Goal: Task Accomplishment & Management: Use online tool/utility

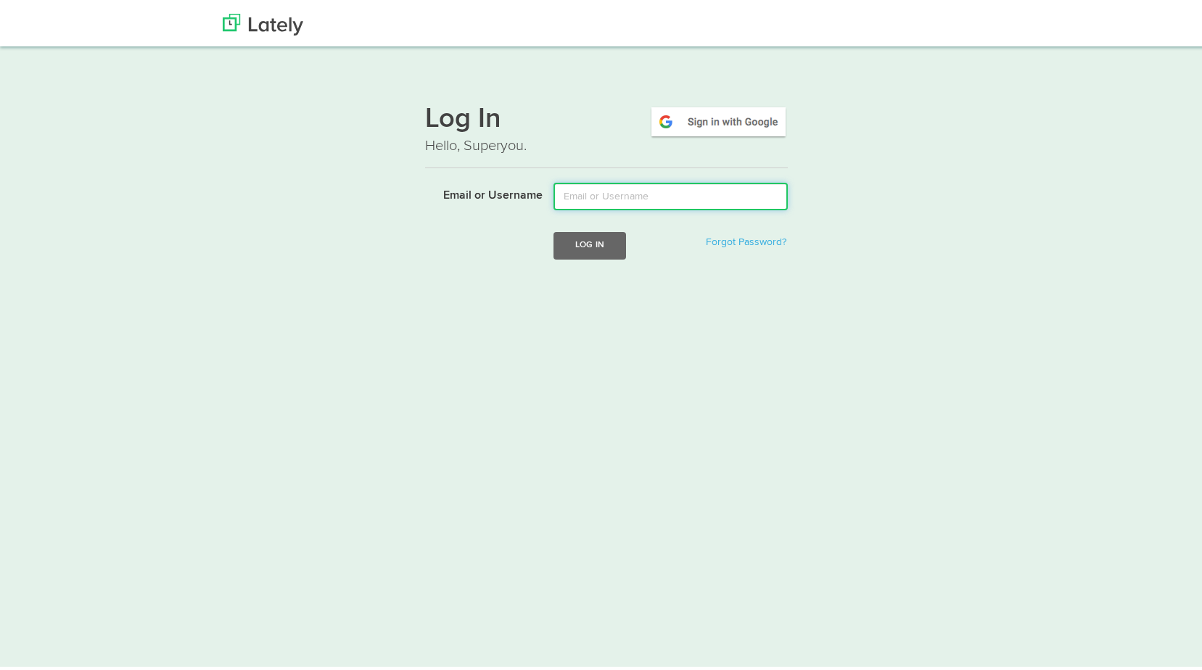
click at [688, 199] on input "Email or Username" at bounding box center [670, 194] width 234 height 28
click at [631, 194] on input "Email or Username" at bounding box center [670, 194] width 234 height 28
click at [624, 190] on input "Email or Username" at bounding box center [670, 194] width 234 height 28
click at [588, 196] on input "Email or Username" at bounding box center [670, 194] width 234 height 28
click at [561, 197] on input "Email or Username" at bounding box center [670, 194] width 234 height 28
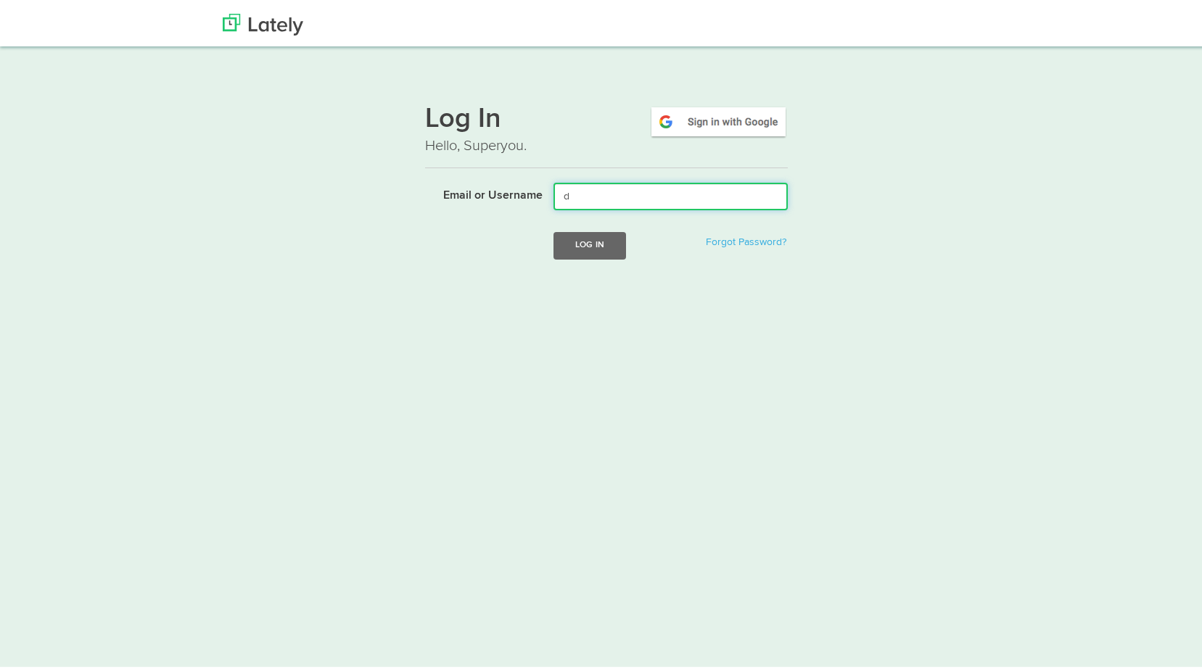
type input "da"
click at [625, 202] on input "da" at bounding box center [670, 194] width 234 height 28
click at [624, 202] on input "da" at bounding box center [670, 194] width 234 height 28
click at [598, 198] on input "Email or Username" at bounding box center [670, 194] width 234 height 28
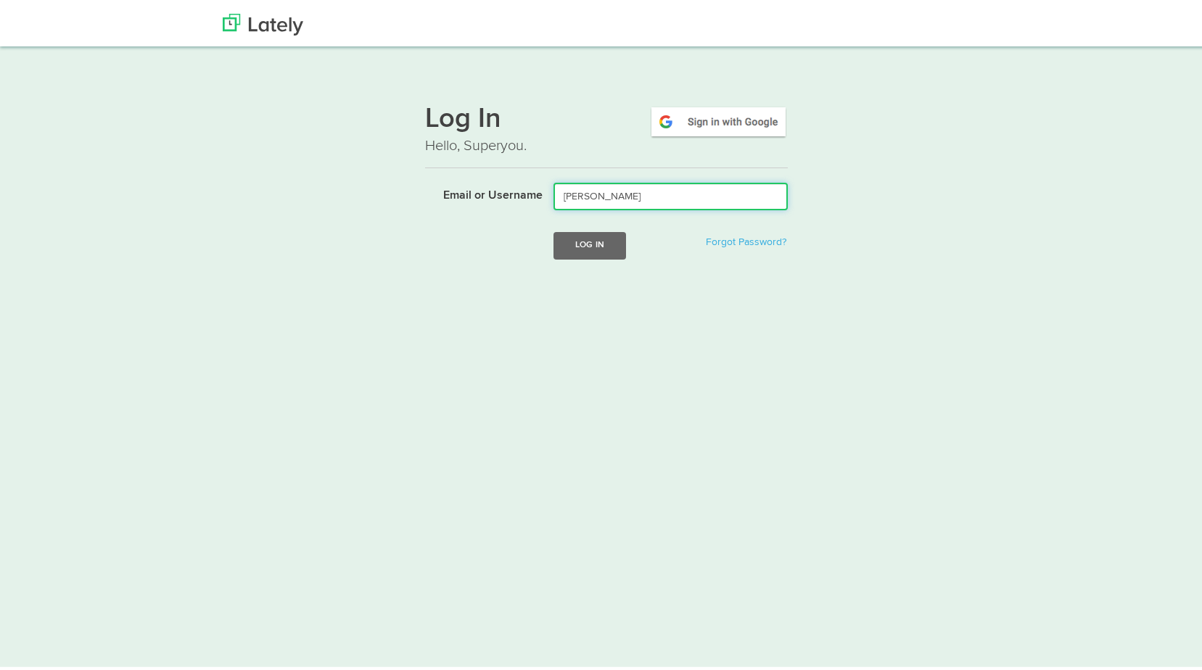
drag, startPoint x: 591, startPoint y: 189, endPoint x: 510, endPoint y: 188, distance: 81.2
click at [524, 203] on div "Email or Username david" at bounding box center [606, 194] width 384 height 28
paste input "@floridariskpartners.com"
type input "[PERSON_NAME][EMAIL_ADDRESS][DOMAIN_NAME]"
click at [592, 248] on button "Log In" at bounding box center [589, 242] width 73 height 27
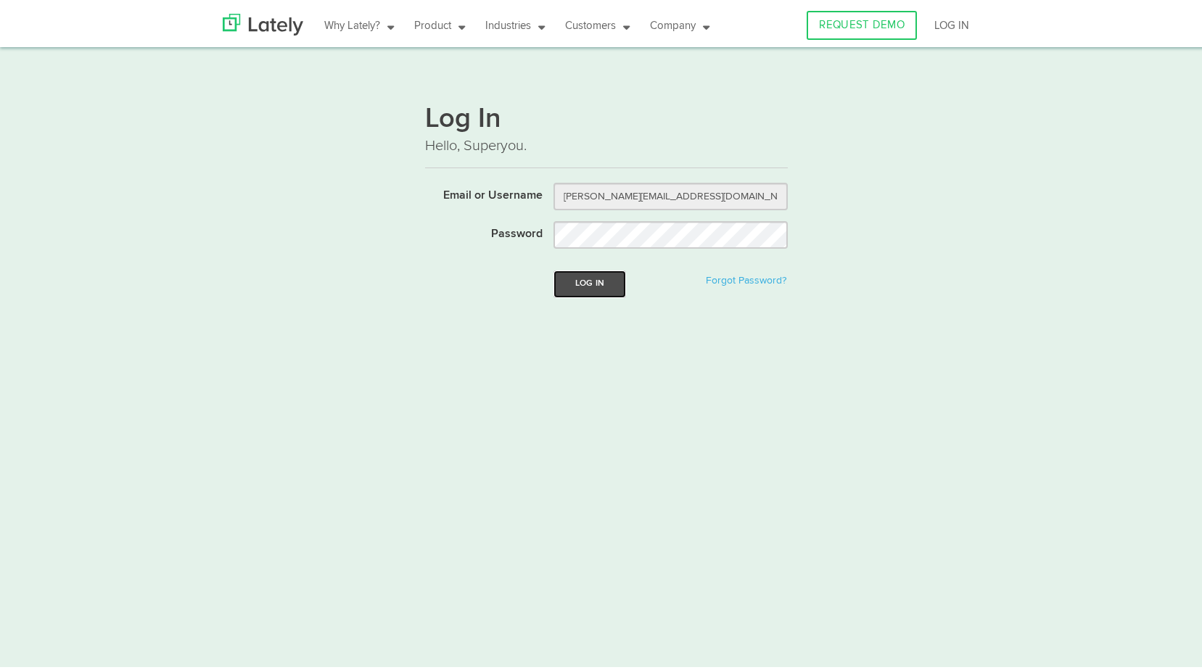
click at [572, 281] on button "Log In" at bounding box center [589, 281] width 73 height 27
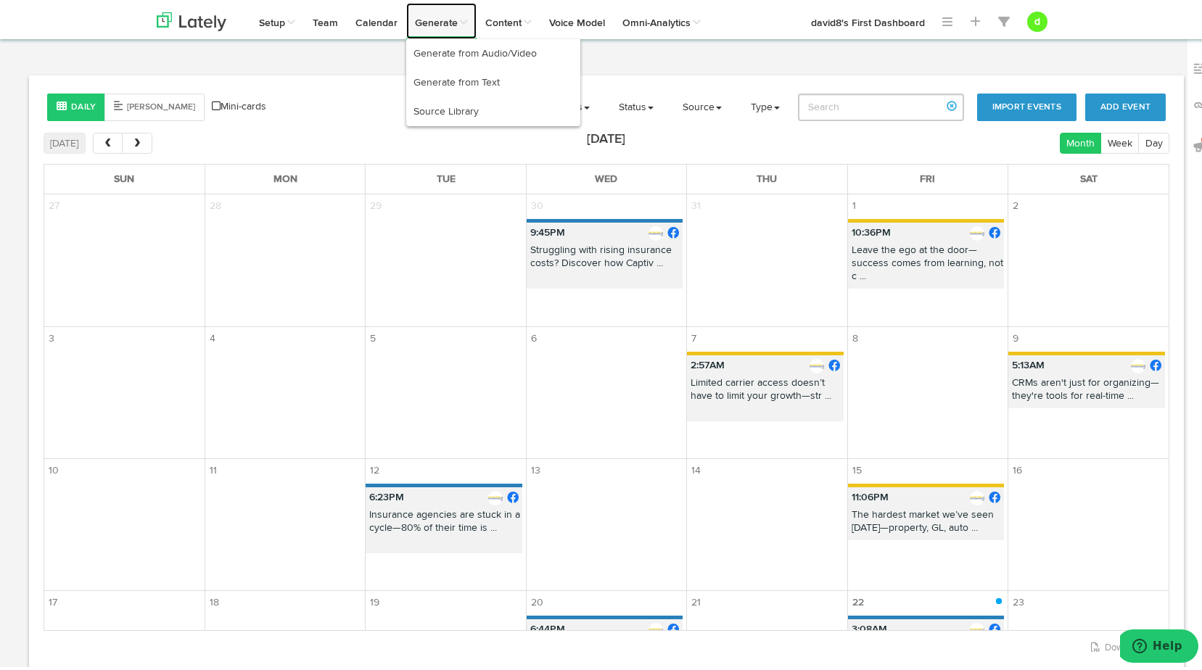
click at [426, 14] on link "Generate" at bounding box center [441, 18] width 70 height 36
click at [440, 43] on link "Generate from Audio/Video" at bounding box center [493, 50] width 174 height 29
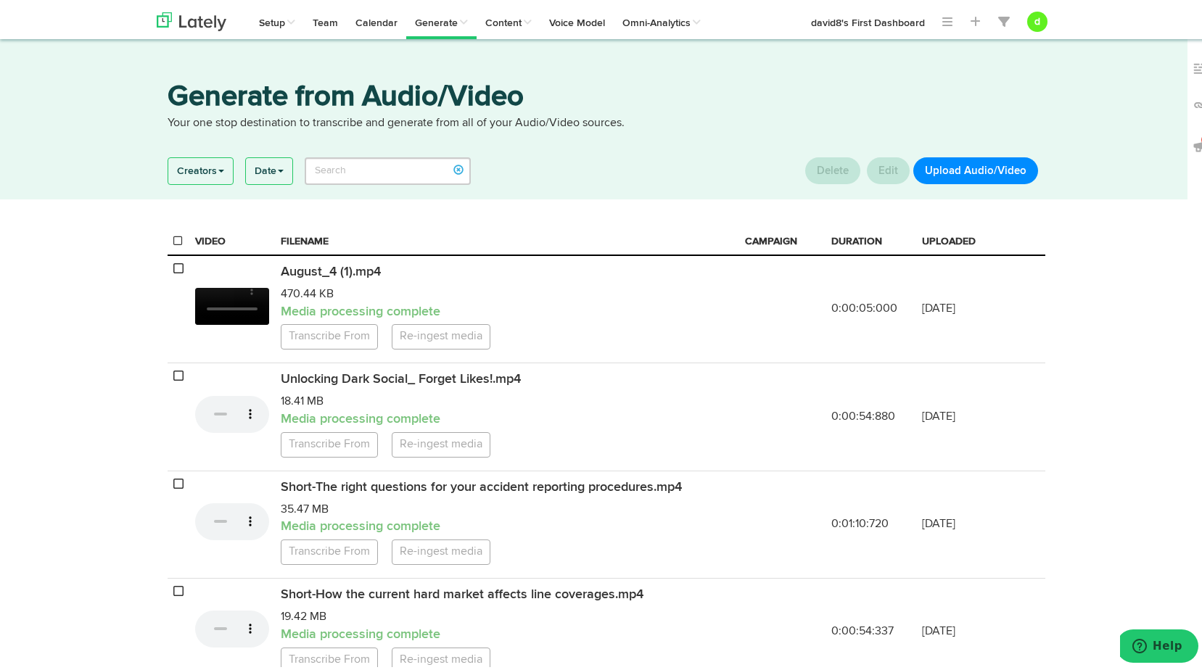
click at [988, 172] on button "Upload Audio/Video" at bounding box center [975, 167] width 125 height 27
click at [986, 170] on button "Upload Audio/Video" at bounding box center [975, 167] width 125 height 27
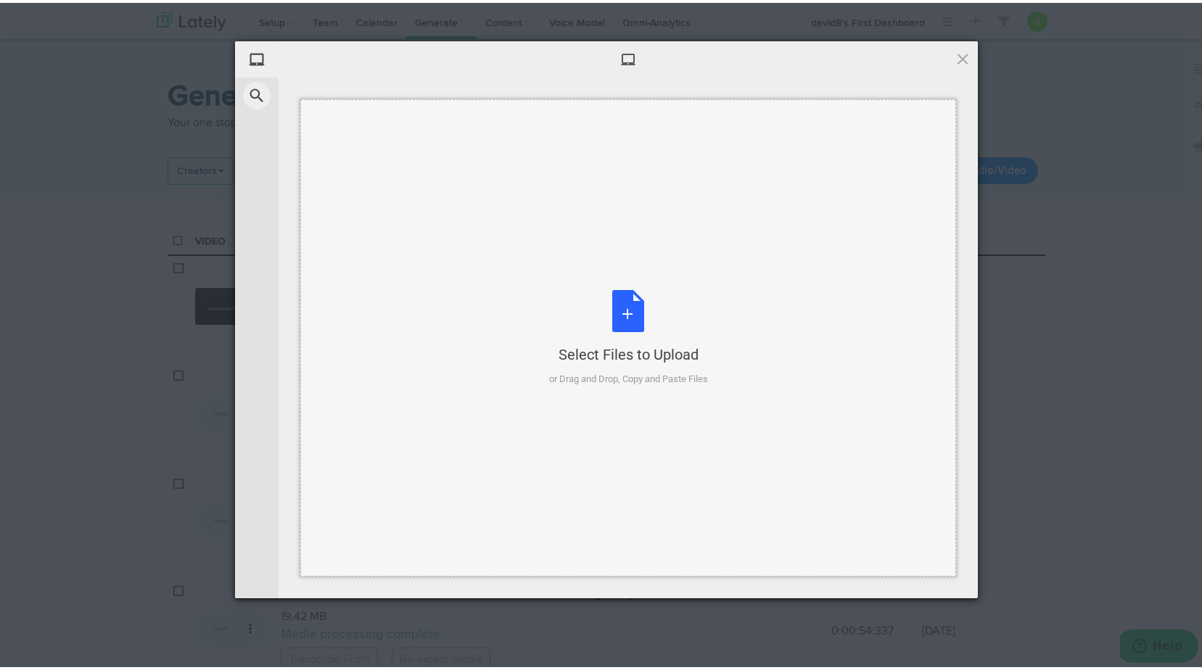
click at [646, 286] on div "Select Files to Upload or Drag and Drop, Copy and Paste Files" at bounding box center [628, 334] width 656 height 477
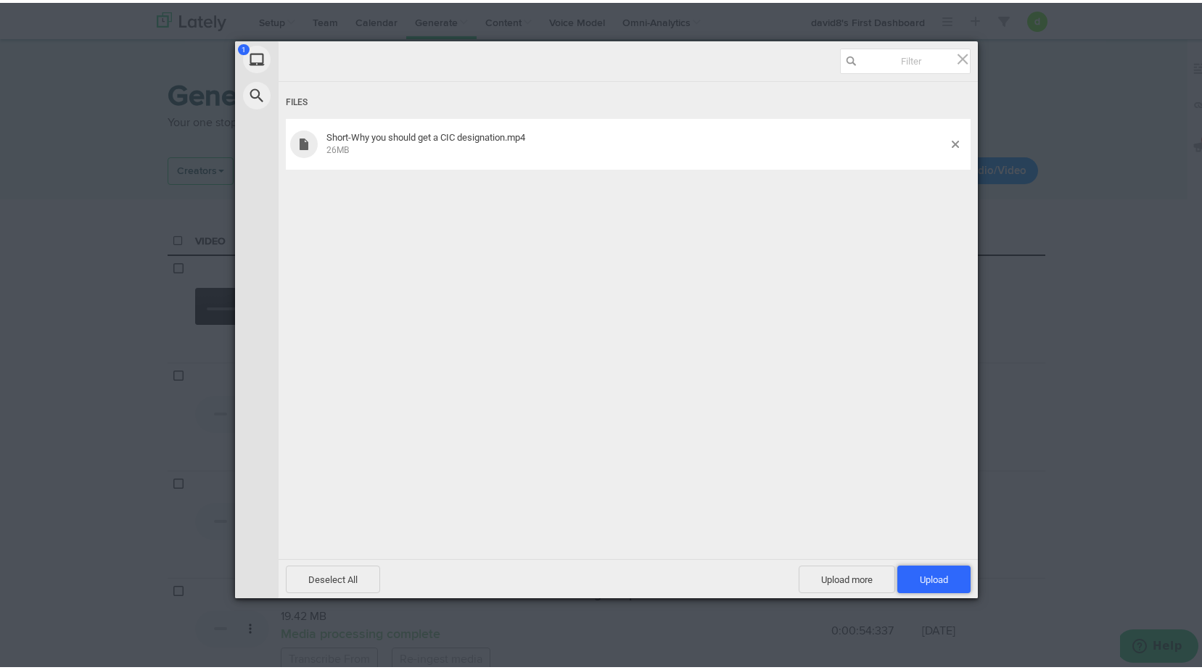
drag, startPoint x: 911, startPoint y: 573, endPoint x: 922, endPoint y: 577, distance: 11.7
click at [911, 573] on span "Upload 1" at bounding box center [933, 577] width 73 height 28
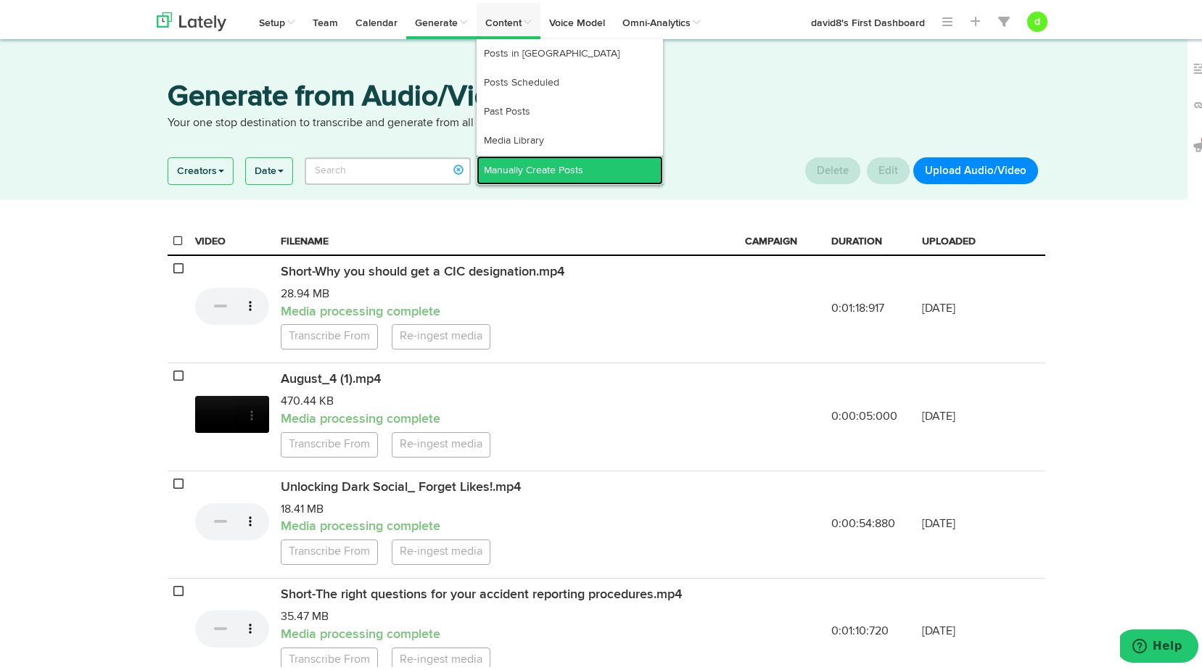
click at [532, 154] on link "Manually Create Posts" at bounding box center [569, 167] width 186 height 29
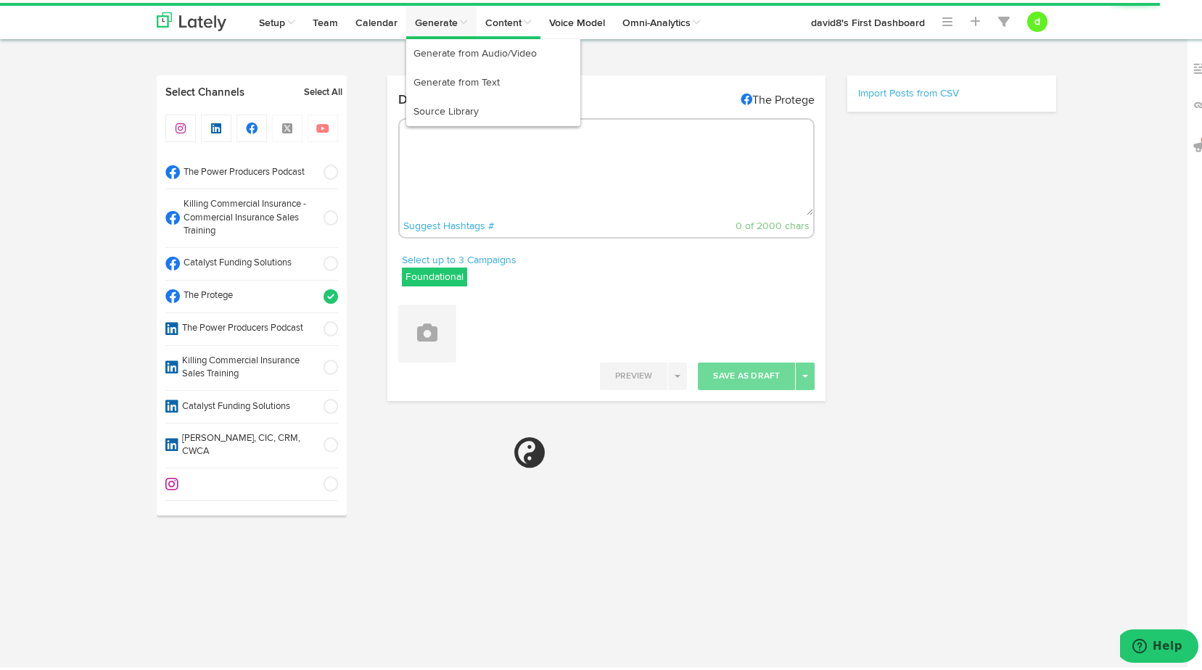
radio input "true"
select select "11"
select select "19"
select select "PM"
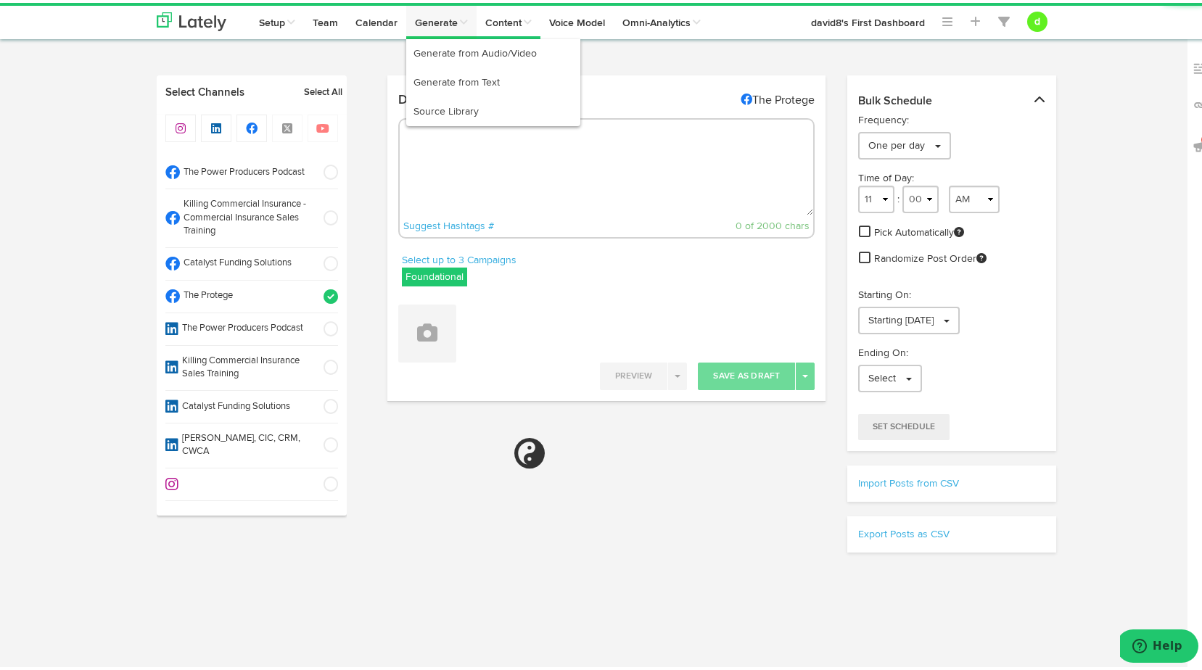
select select "11"
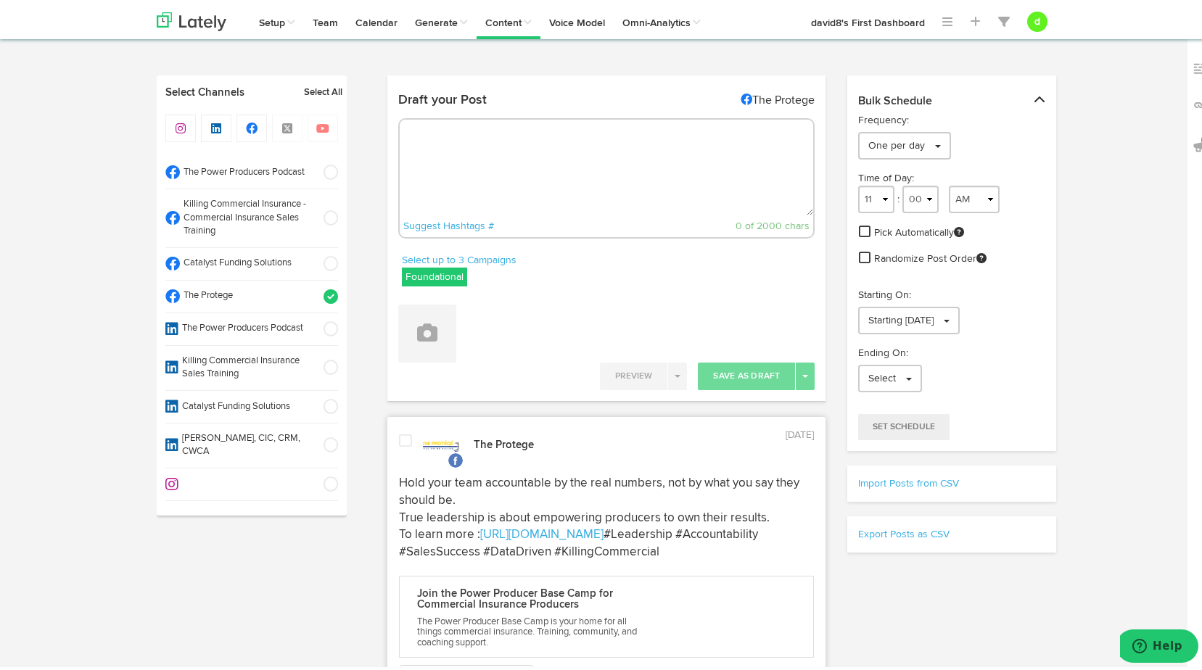
click at [410, 267] on label "Foundational" at bounding box center [434, 274] width 65 height 19
click at [406, 344] on icon at bounding box center [410, 345] width 9 height 10
click at [406, 316] on icon at bounding box center [410, 316] width 9 height 10
paste textarea ""Earn your designation, write it down, and watch your knowledge—and income—grow…"
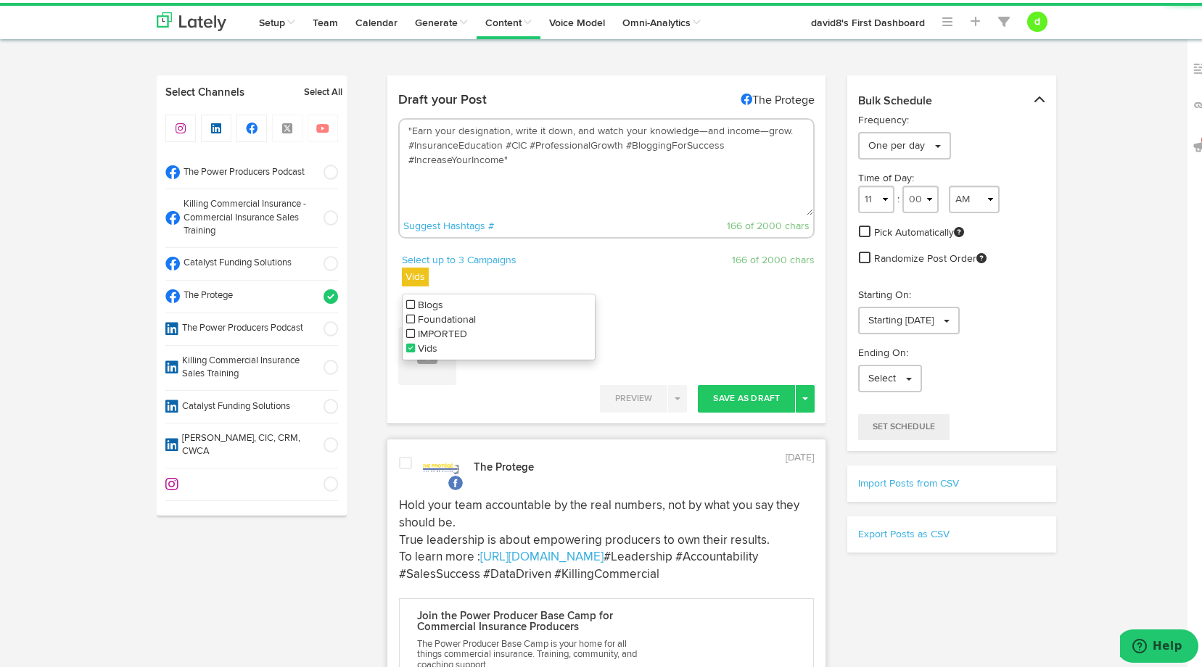
click at [407, 125] on textarea ""Earn your designation, write it down, and watch your knowledge—and income—grow…" at bounding box center [607, 165] width 414 height 96
click at [503, 157] on textarea "Earn your designation, write it down, and watch your knowledge—and income—grow.…" at bounding box center [607, 165] width 414 height 96
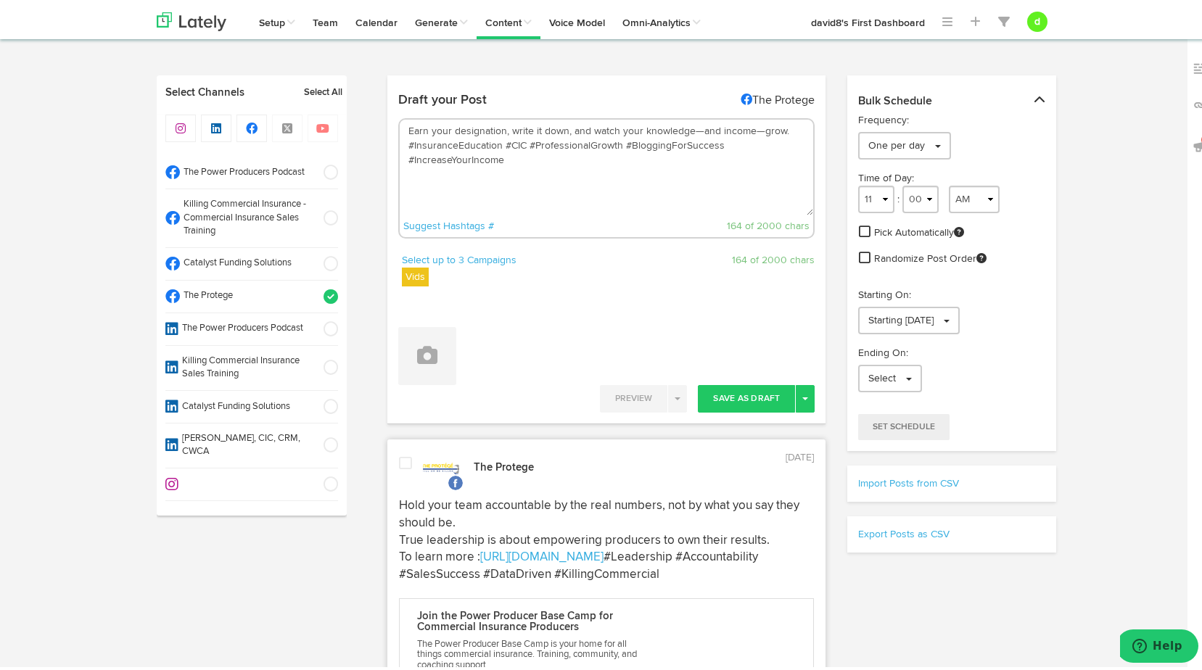
click at [785, 130] on textarea "Earn your designation, write it down, and watch your knowledge—and income—grow.…" at bounding box center [607, 165] width 414 height 96
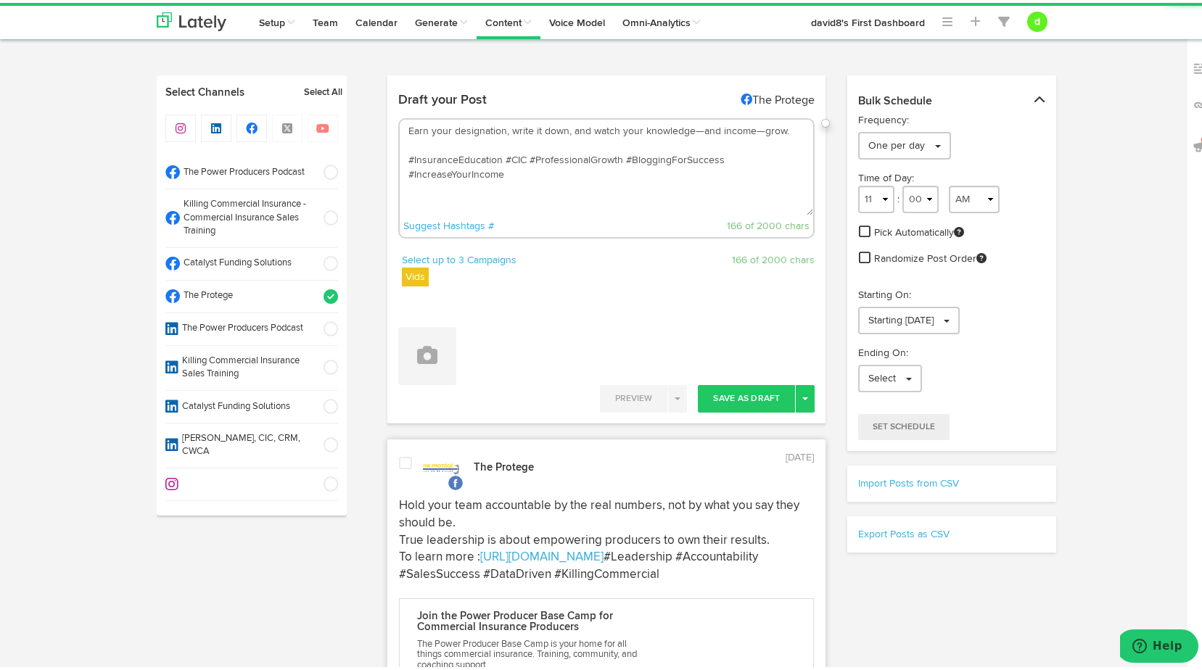
click at [441, 144] on textarea "Earn your designation, write it down, and watch your knowledge—and income—grow.…" at bounding box center [607, 165] width 414 height 96
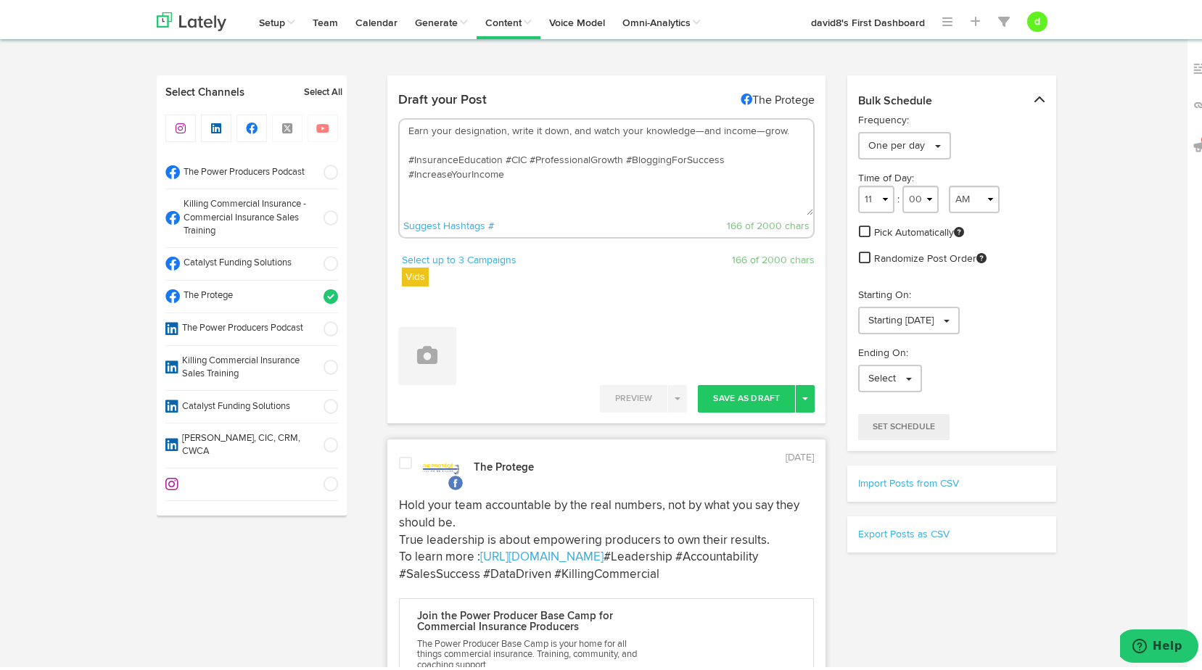
paste textarea "To learn more : https://killingcommercial.com/power-producer-base-camp/"
type textarea "Earn your designation, write it down, and watch your knowledge—and income—grow.…"
click at [432, 349] on button at bounding box center [427, 353] width 58 height 58
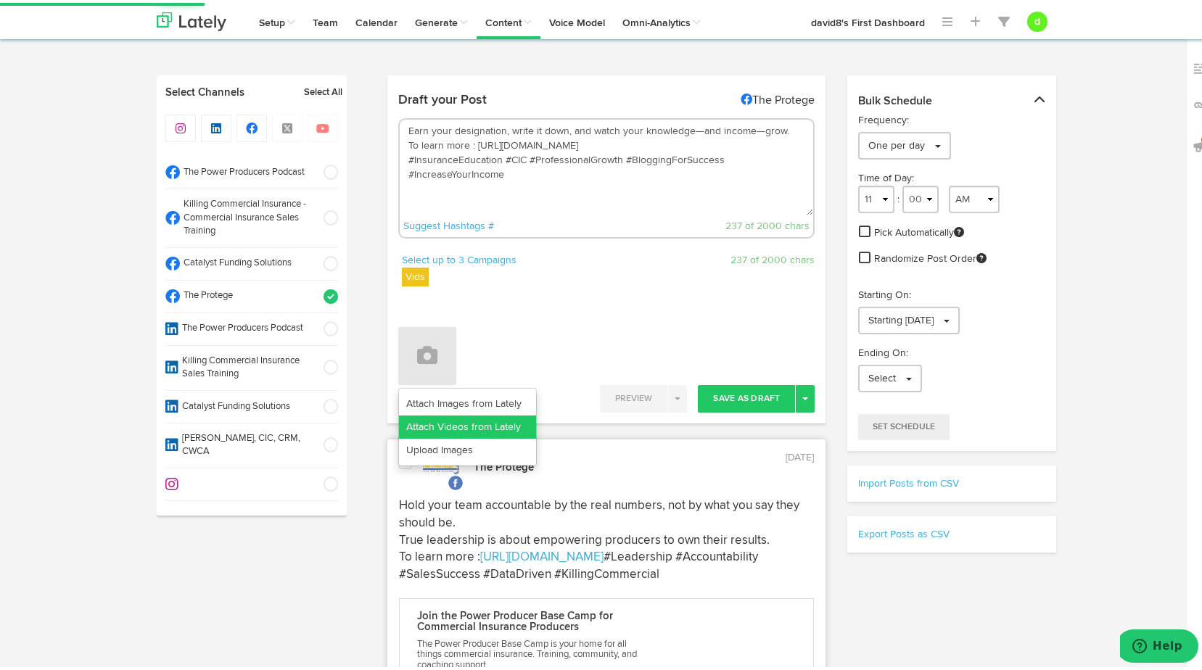
click at [444, 431] on link "Attach Videos from Lately" at bounding box center [467, 424] width 137 height 23
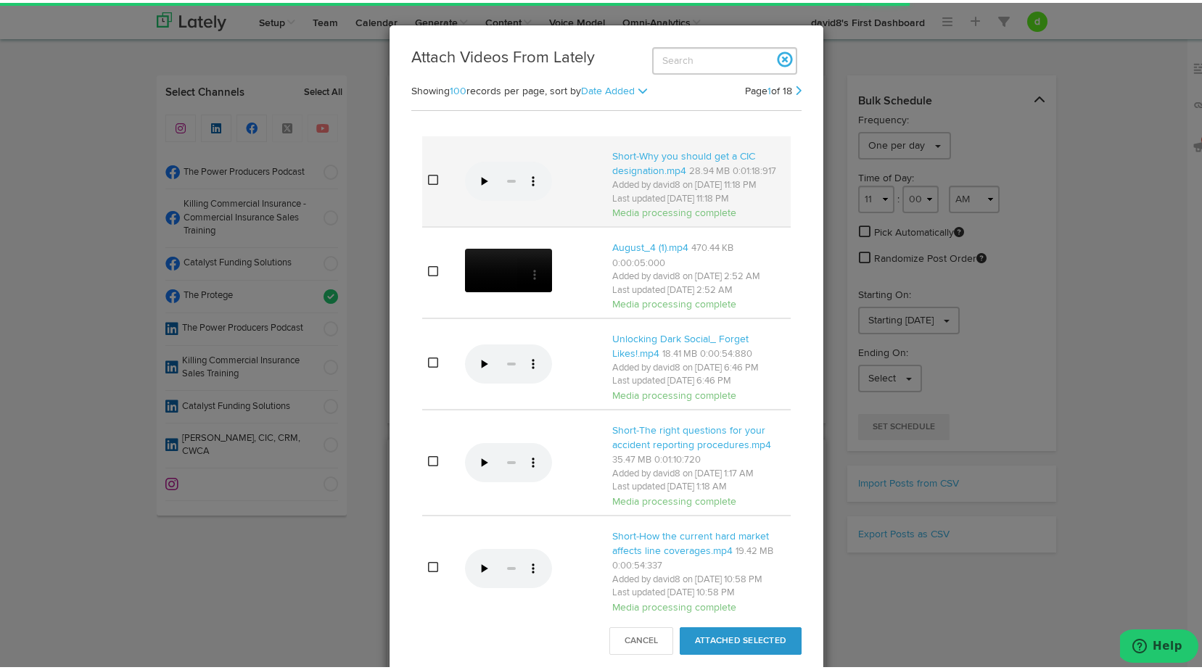
click at [428, 183] on icon at bounding box center [433, 177] width 10 height 12
click at [723, 629] on button "Attached Selected" at bounding box center [740, 638] width 122 height 28
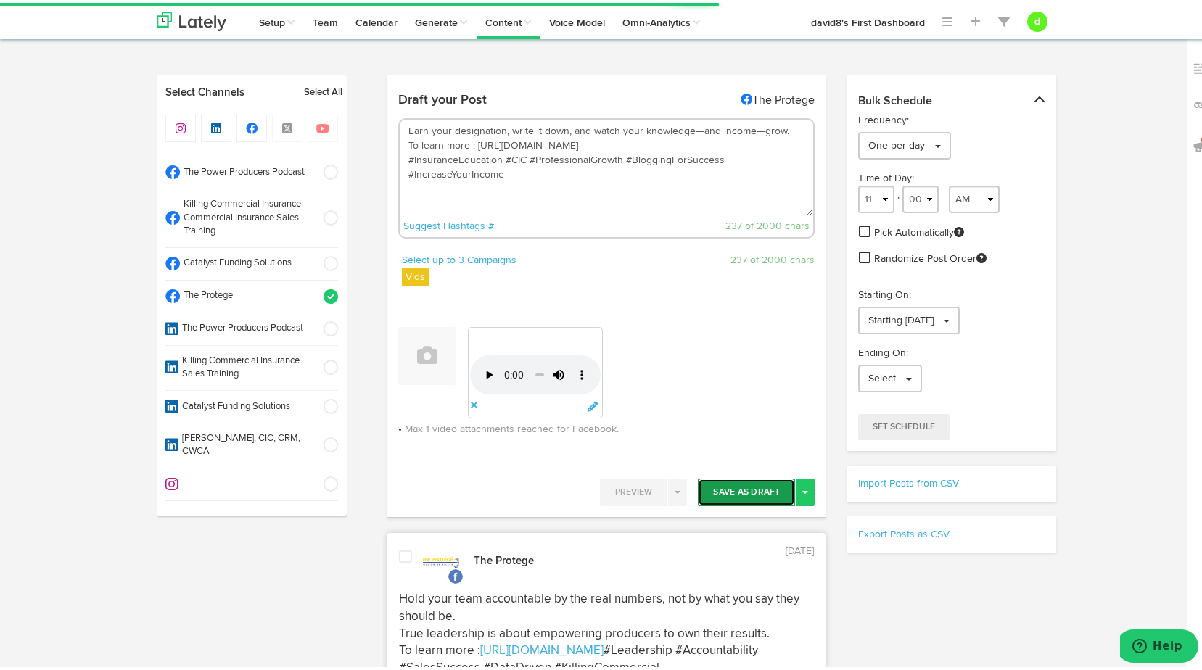
click at [725, 488] on button "Save As Draft" at bounding box center [746, 490] width 97 height 28
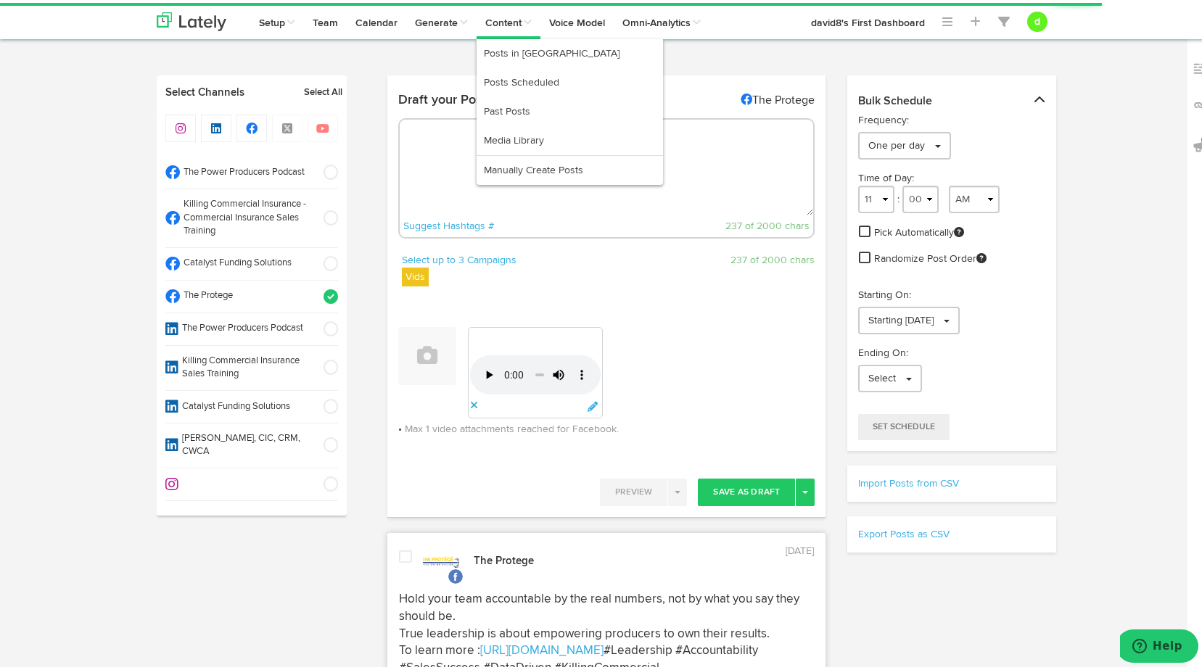
select select "11"
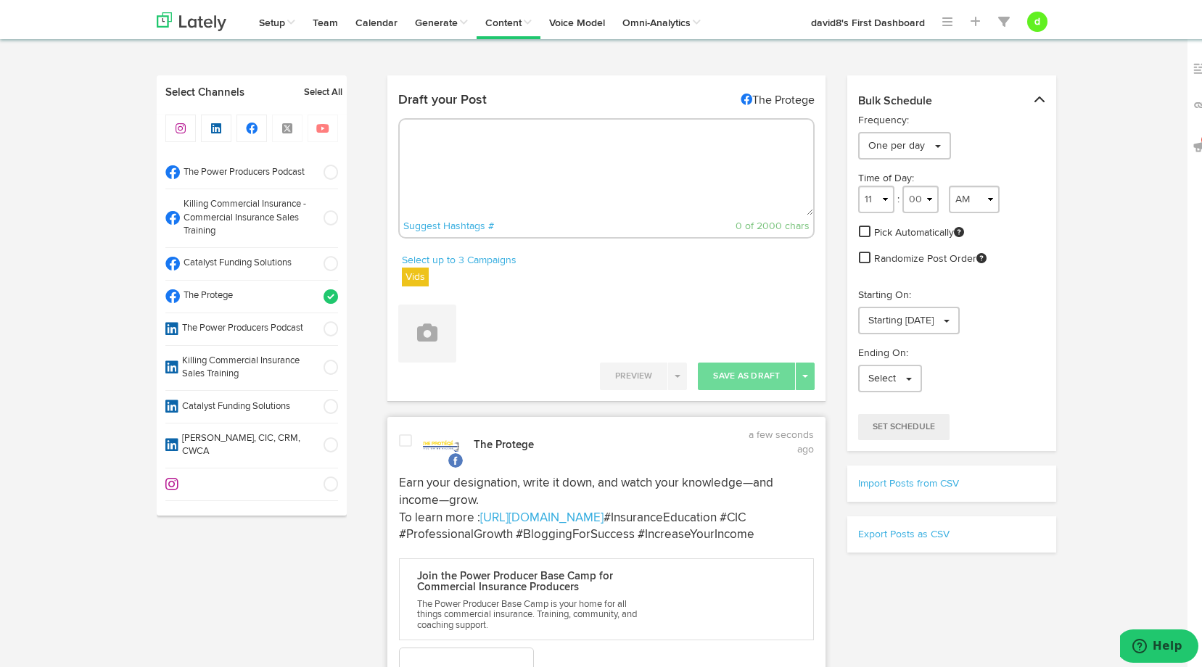
click at [400, 437] on span at bounding box center [405, 438] width 13 height 15
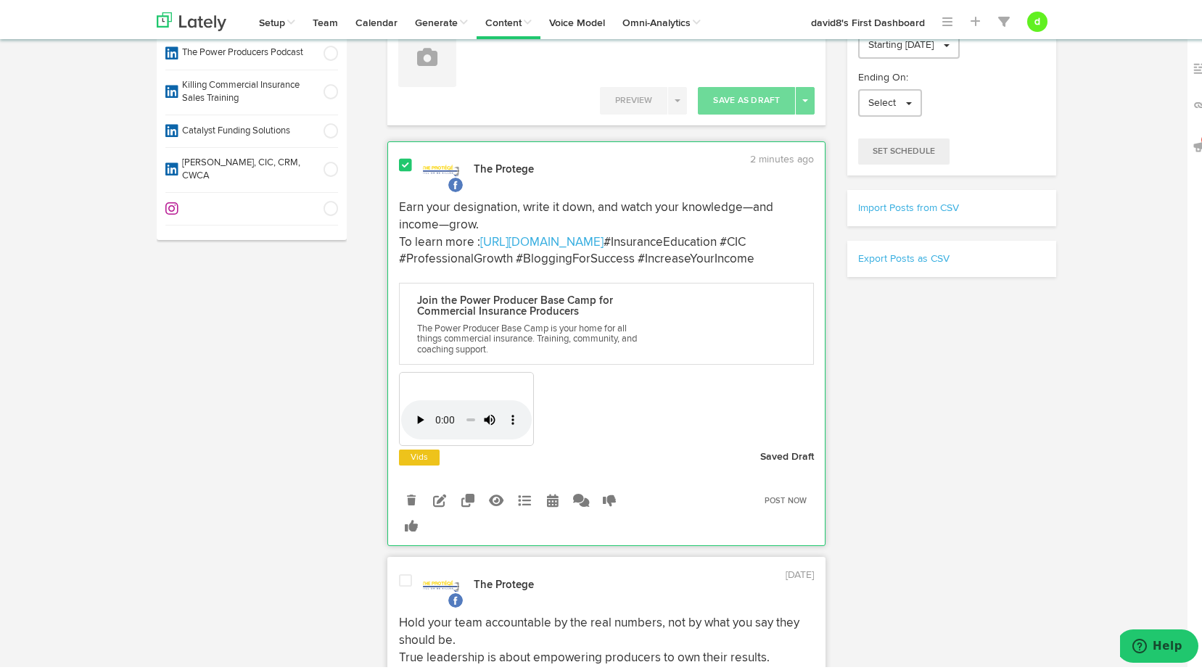
scroll to position [290, 0]
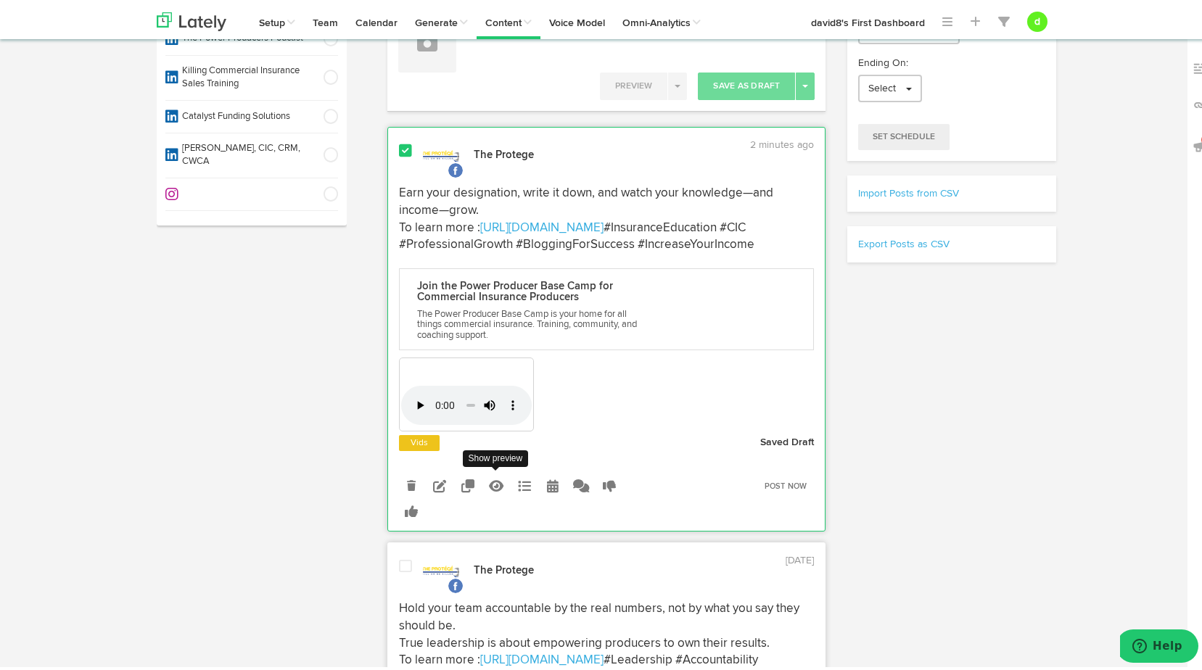
click at [492, 489] on icon at bounding box center [496, 482] width 15 height 13
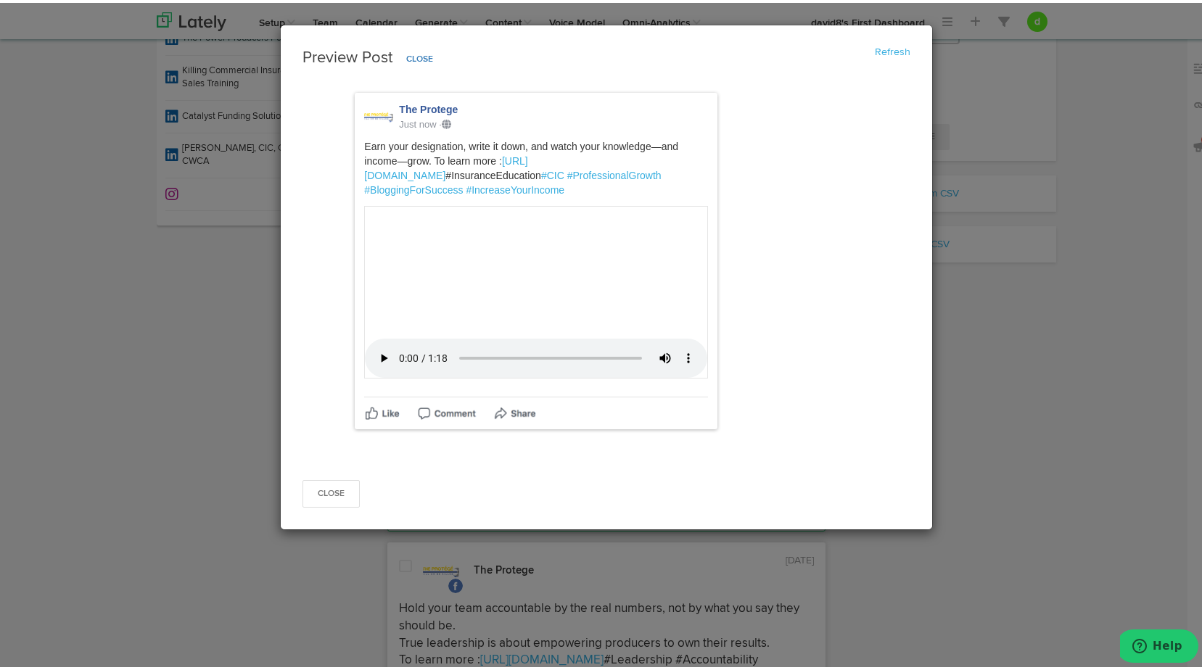
click at [468, 376] on video "Your browser does not support HTML5 video." at bounding box center [536, 289] width 344 height 173
click at [329, 505] on button "Close" at bounding box center [330, 491] width 57 height 28
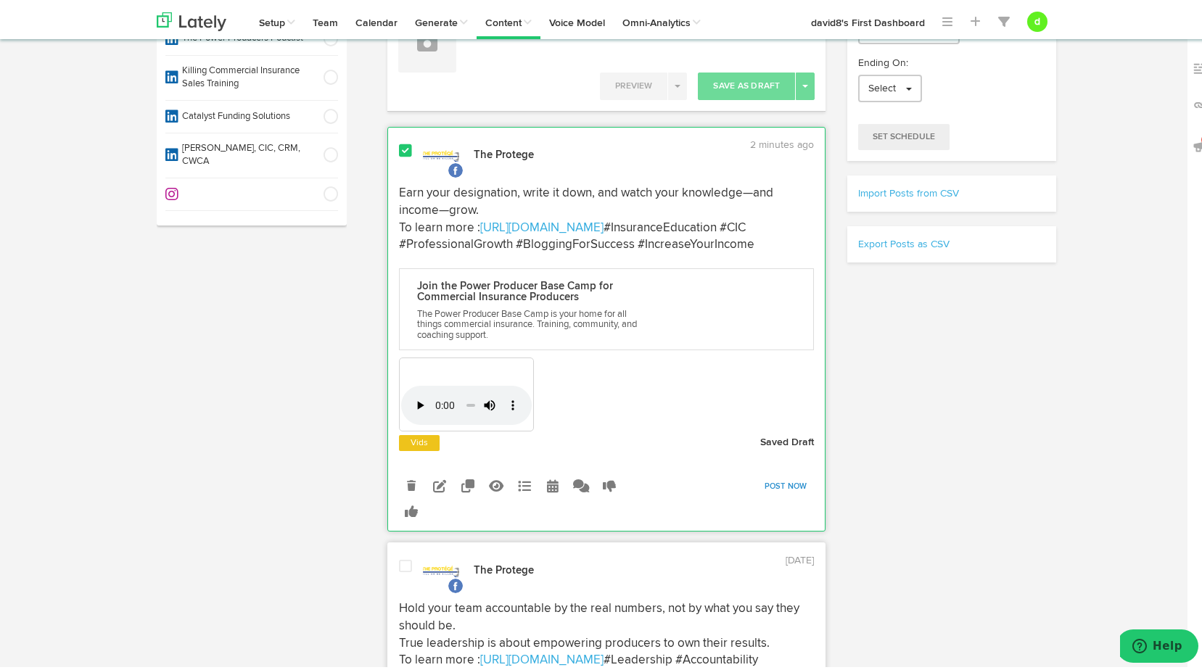
click at [764, 494] on link "Post Now" at bounding box center [785, 484] width 57 height 20
